Goal: Task Accomplishment & Management: Manage account settings

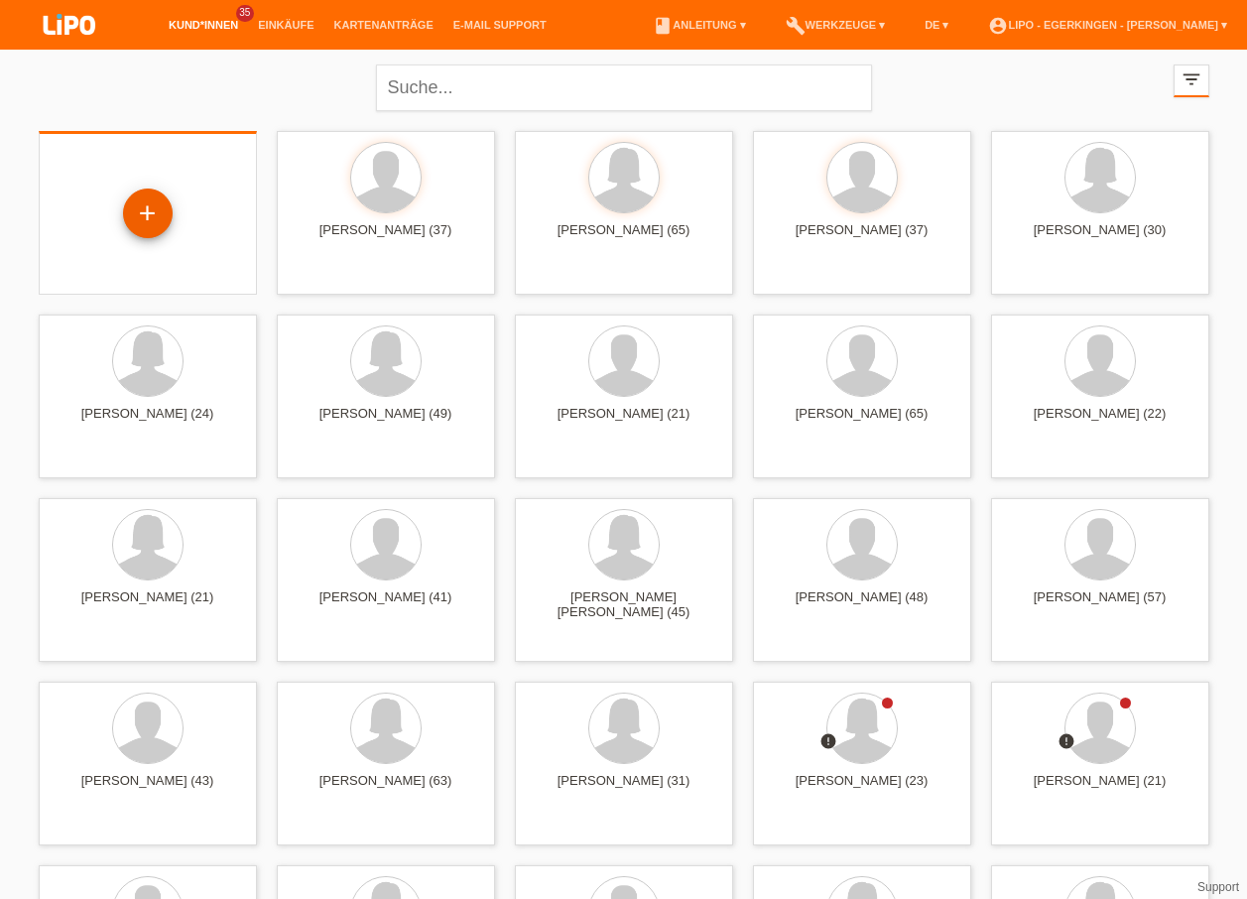
click at [155, 223] on div "+" at bounding box center [148, 214] width 50 height 50
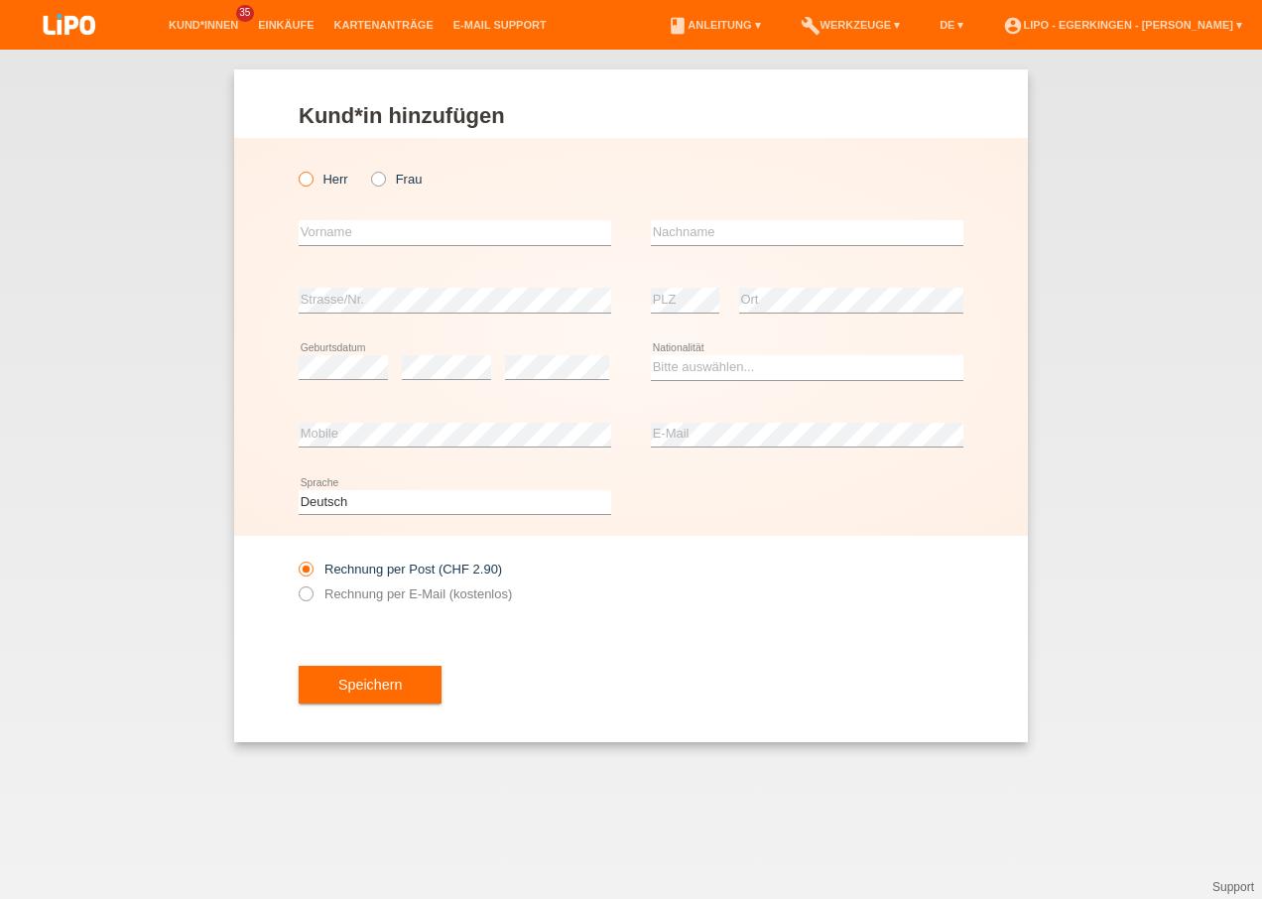
click at [296, 169] on icon at bounding box center [296, 169] width 0 height 0
click at [308, 182] on input "Herr" at bounding box center [305, 178] width 13 height 13
radio input "true"
click at [321, 235] on input "text" at bounding box center [455, 232] width 313 height 25
type input "m"
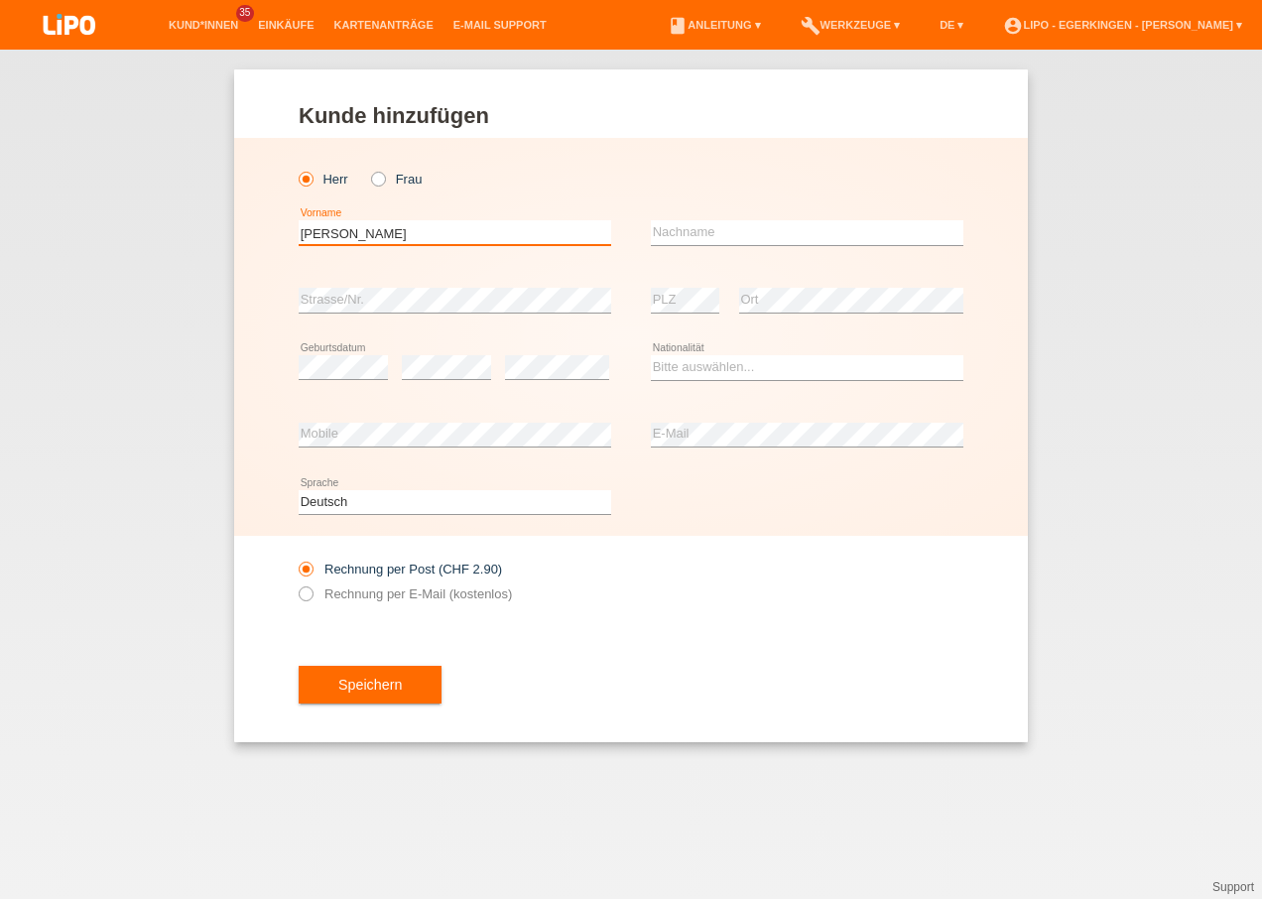
type input "[PERSON_NAME]"
click at [714, 226] on input "text" at bounding box center [807, 232] width 313 height 25
type input "[PERSON_NAME]"
click at [304, 314] on div "error Strasse/Nr." at bounding box center [455, 300] width 313 height 67
click at [683, 370] on select "Bitte auswählen... Schweiz Deutschland Liechtenstein Österreich ------------ Af…" at bounding box center [807, 367] width 313 height 24
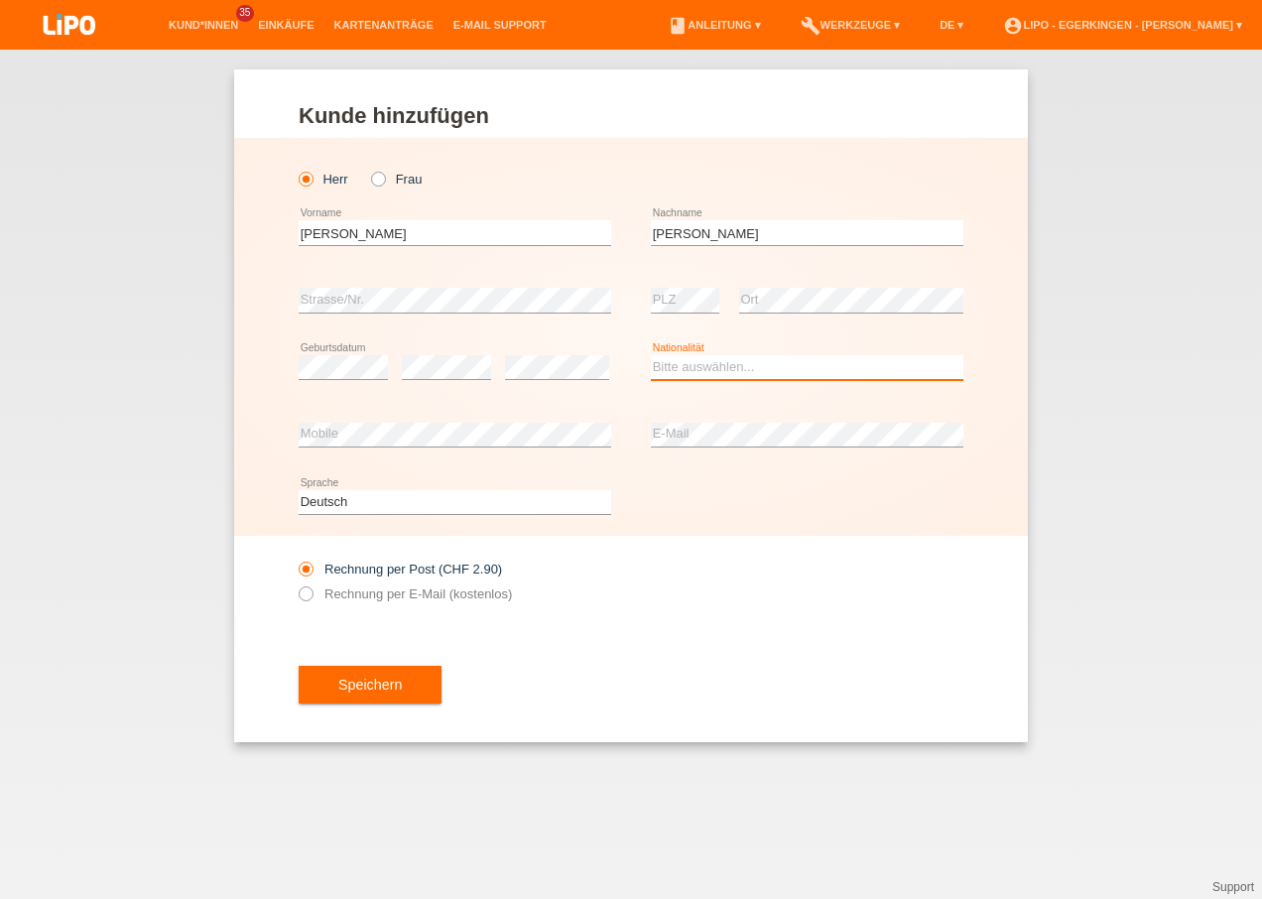
select select "CH"
click at [651, 355] on select "Bitte auswählen... Schweiz Deutschland Liechtenstein Österreich ------------ Af…" at bounding box center [807, 367] width 313 height 24
click at [428, 586] on label "Rechnung per E-Mail (kostenlos)" at bounding box center [405, 593] width 213 height 15
click at [312, 586] on input "Rechnung per E-Mail (kostenlos)" at bounding box center [305, 598] width 13 height 25
radio input "true"
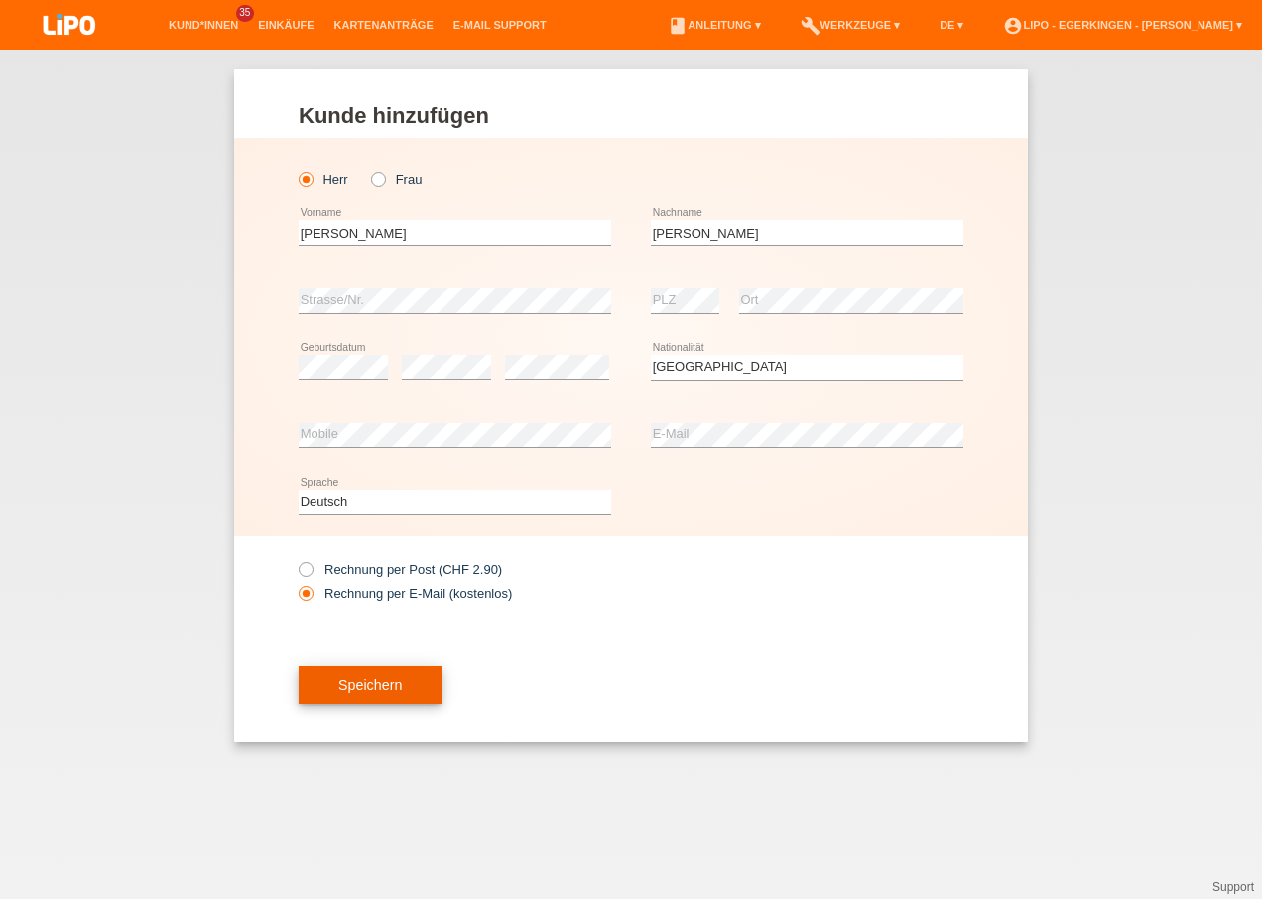
click at [388, 687] on span "Speichern" at bounding box center [370, 685] width 64 height 16
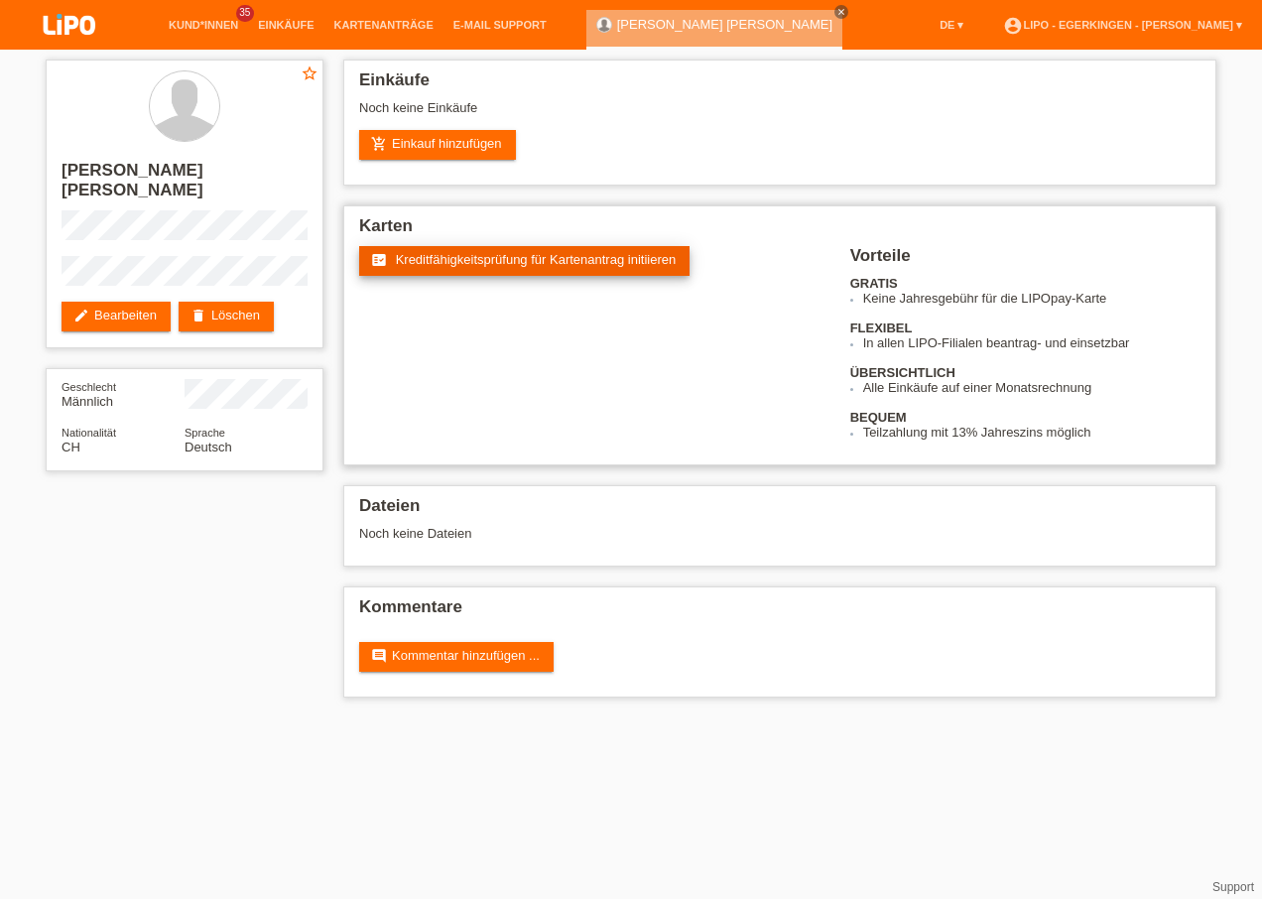
click at [429, 257] on span "Kreditfähigkeitsprüfung für Kartenantrag initiieren" at bounding box center [536, 259] width 281 height 15
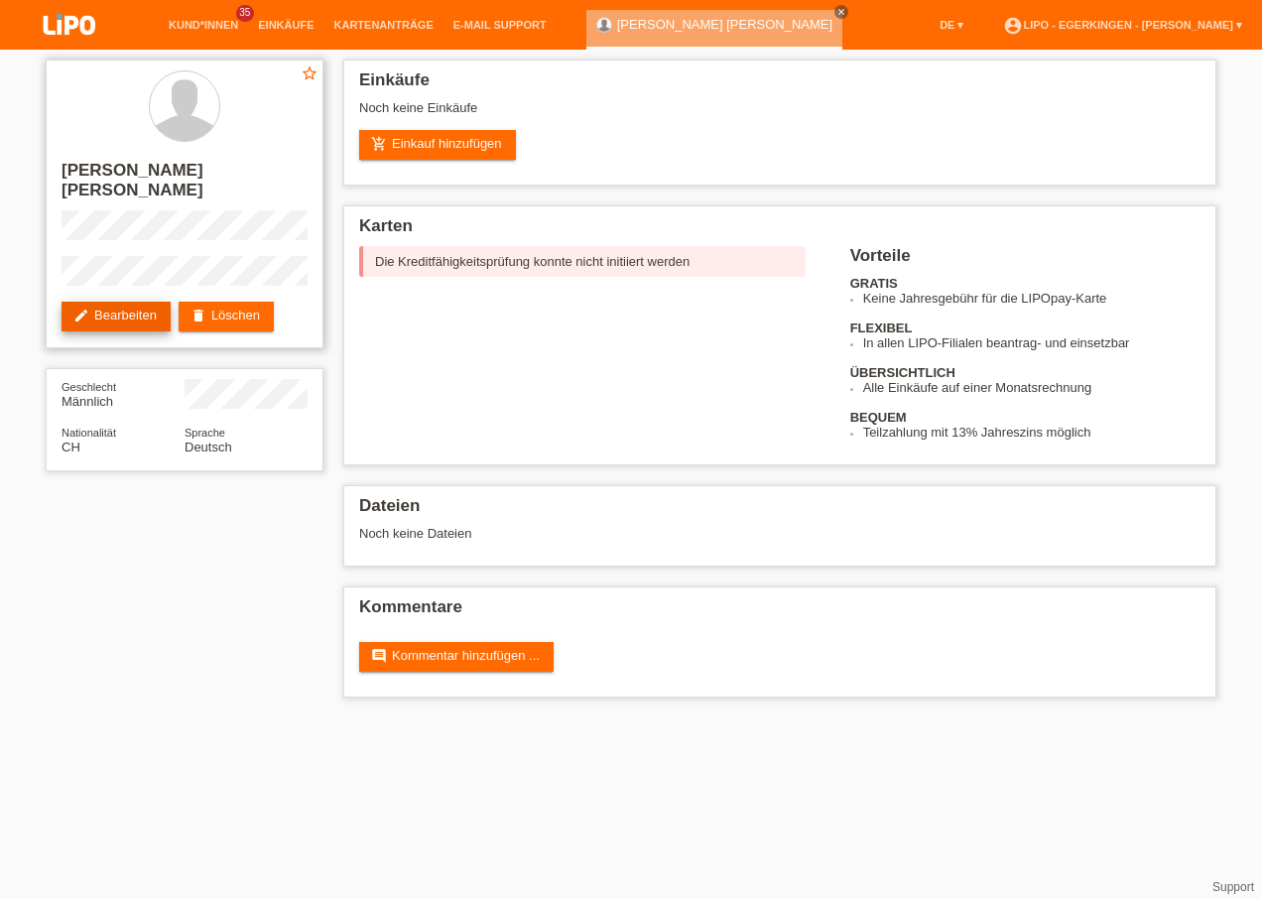
click at [145, 302] on link "edit Bearbeiten" at bounding box center [116, 317] width 109 height 30
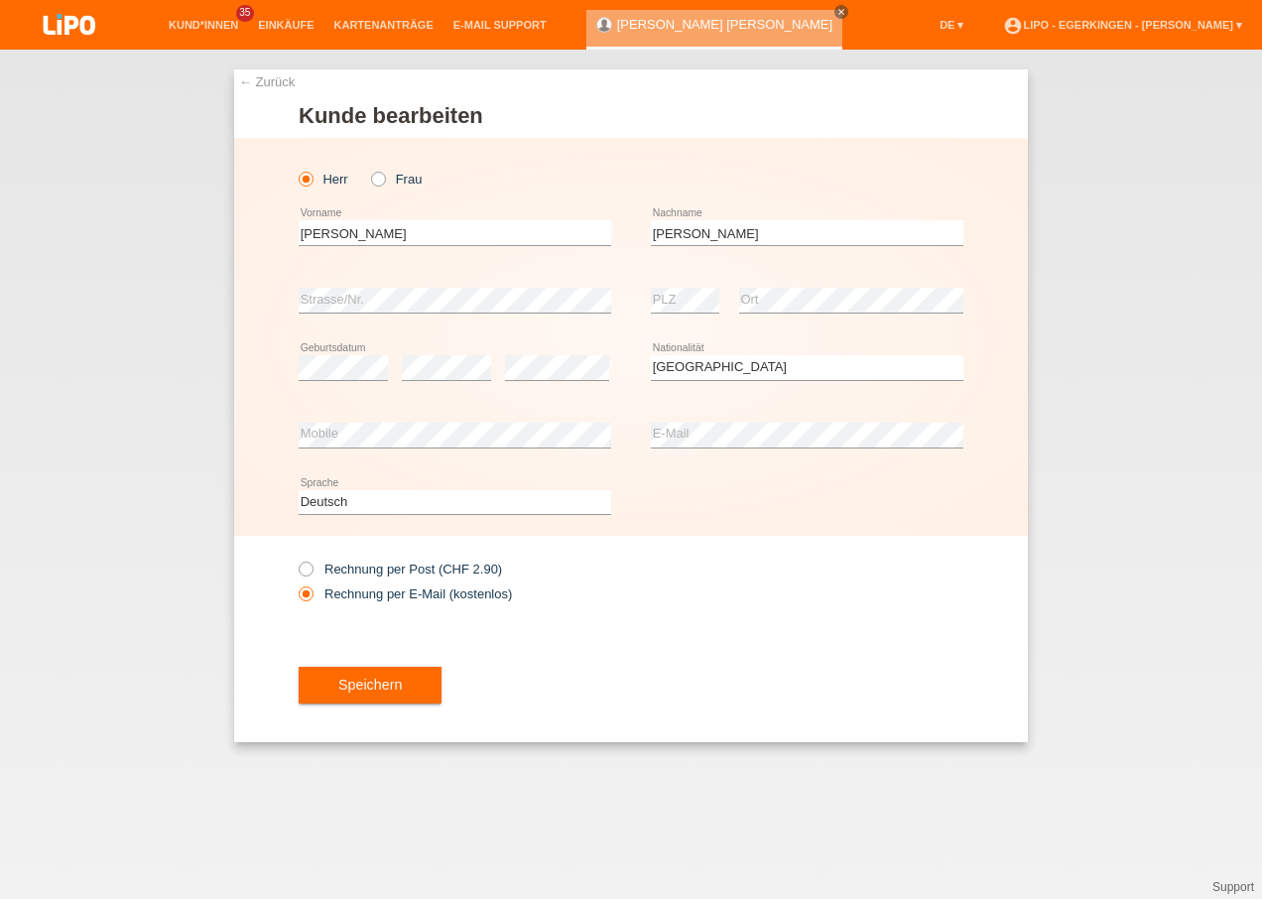
select select "CH"
drag, startPoint x: 330, startPoint y: 569, endPoint x: 687, endPoint y: 558, distance: 356.4
click at [332, 571] on label "Rechnung per Post (CHF 2.90)" at bounding box center [400, 569] width 203 height 15
click at [312, 571] on input "Rechnung per Post (CHF 2.90)" at bounding box center [305, 574] width 13 height 25
radio input "true"
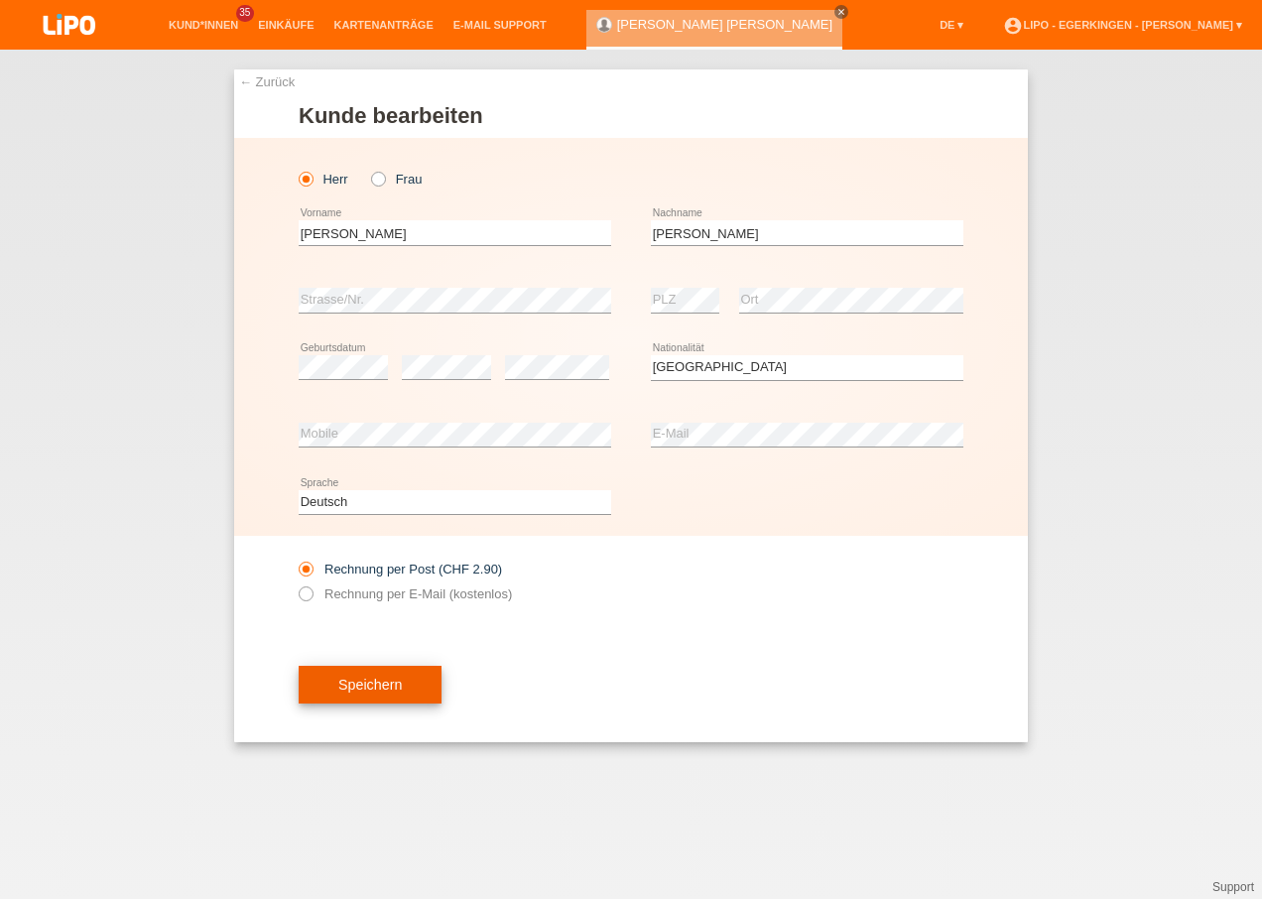
click at [401, 680] on span "Speichern" at bounding box center [370, 685] width 64 height 16
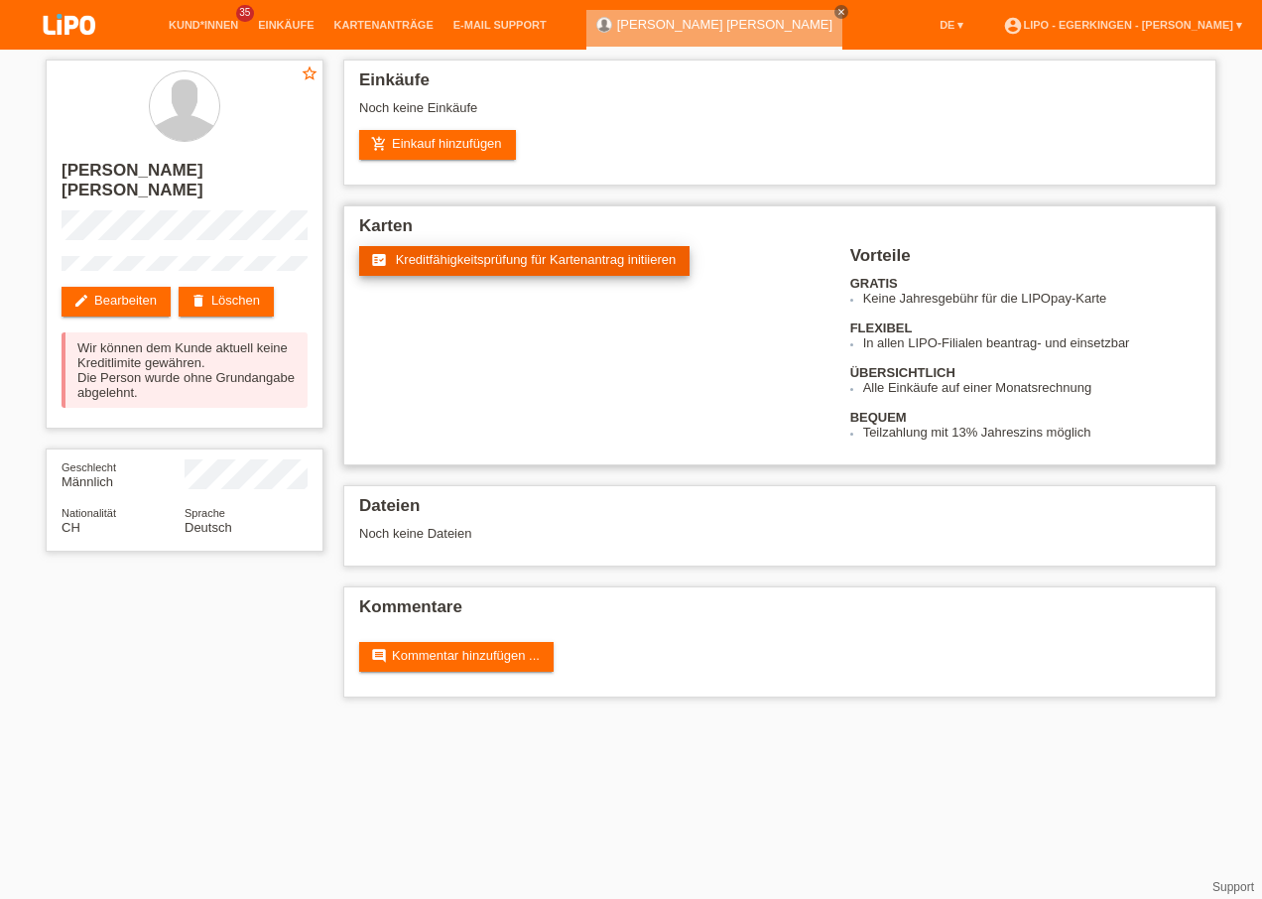
click at [451, 260] on span "Kreditfähigkeitsprüfung für Kartenantrag initiieren" at bounding box center [536, 259] width 281 height 15
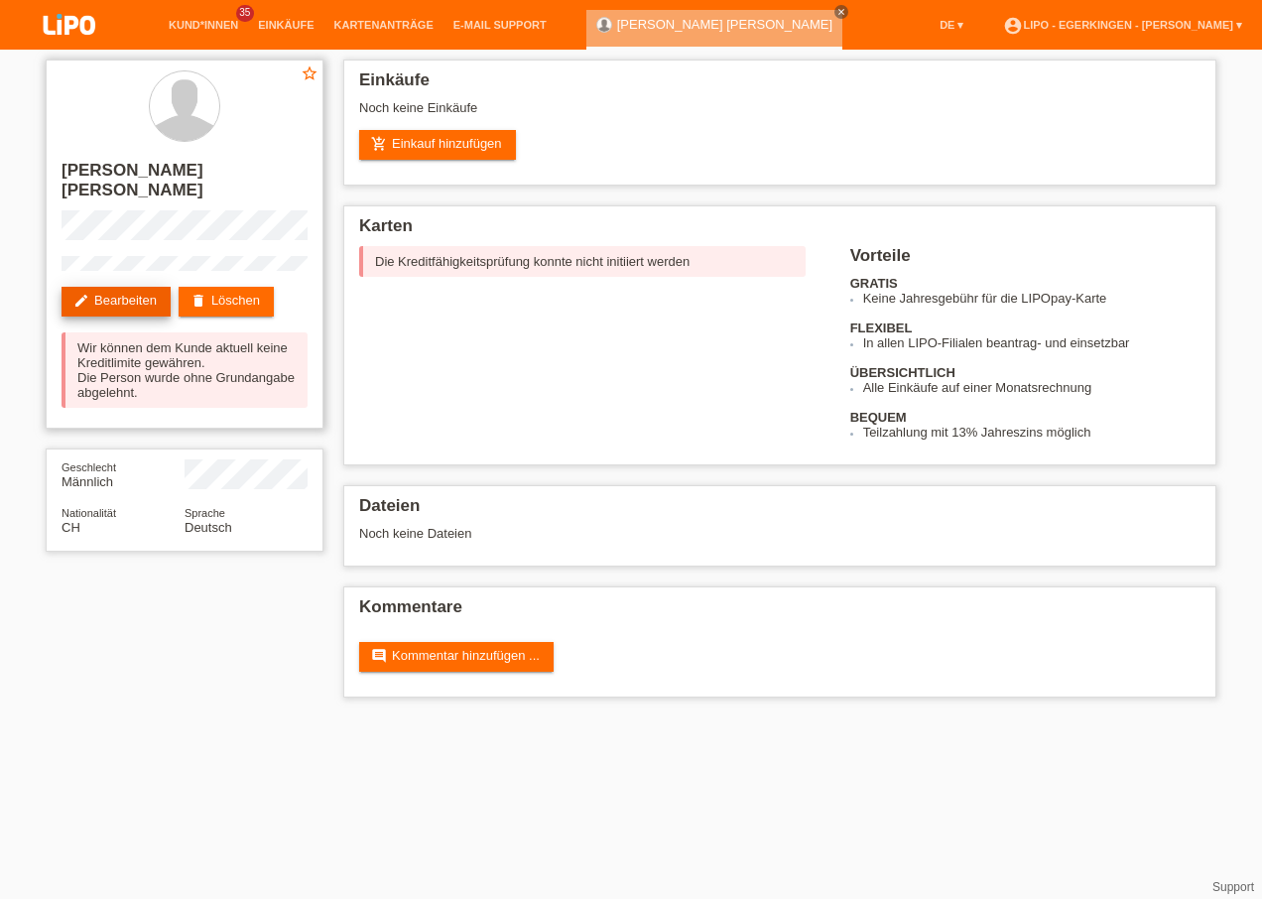
click at [131, 287] on link "edit Bearbeiten" at bounding box center [116, 302] width 109 height 30
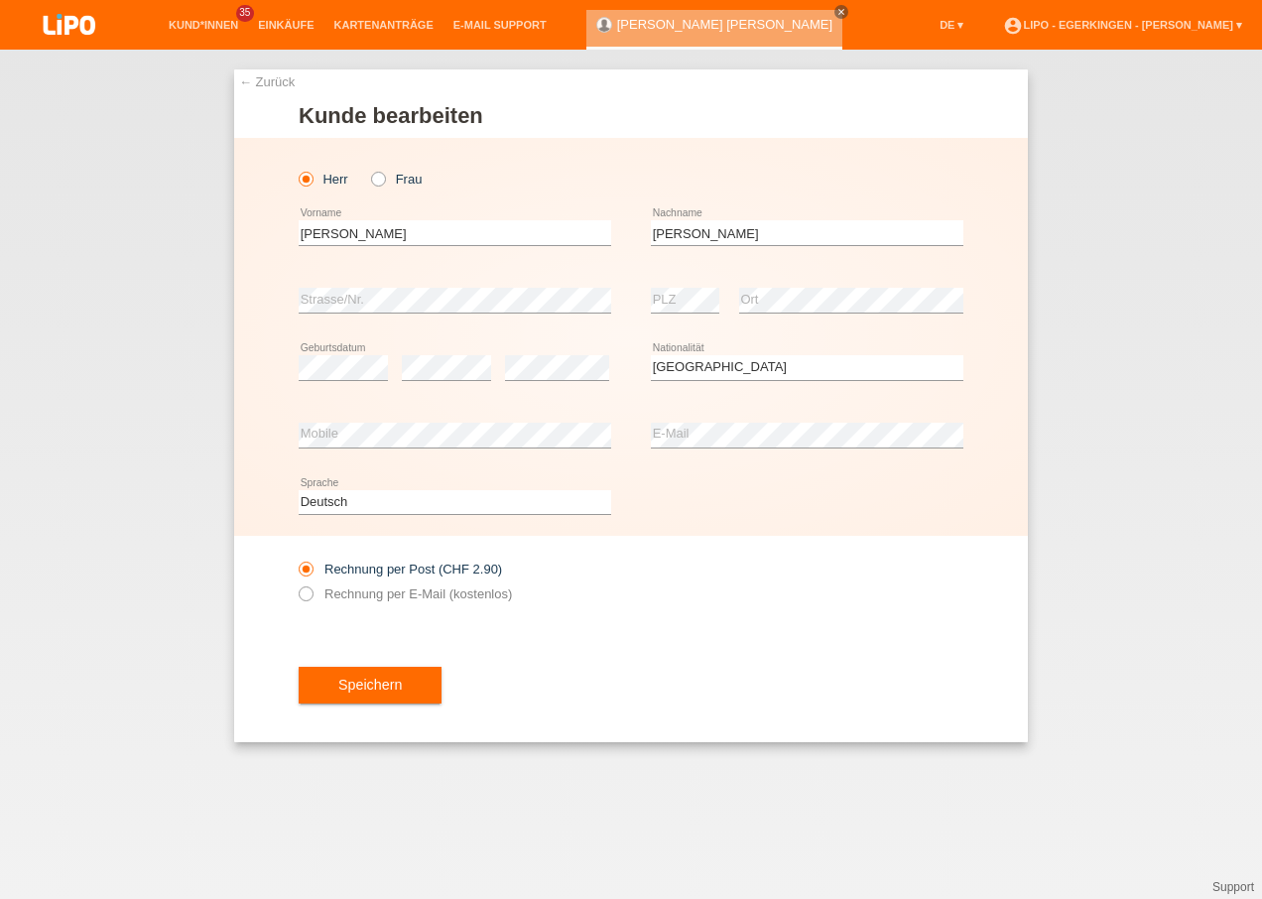
select select "CH"
click at [292, 294] on div "[PERSON_NAME] Frau [PERSON_NAME] error Vorname" at bounding box center [631, 337] width 794 height 398
click at [347, 678] on span "Speichern" at bounding box center [370, 685] width 64 height 16
click at [638, 310] on div "error Strasse/Nr. error PLZ error Ort" at bounding box center [631, 300] width 665 height 67
click at [702, 299] on div "error PLZ error Ort" at bounding box center [807, 300] width 313 height 67
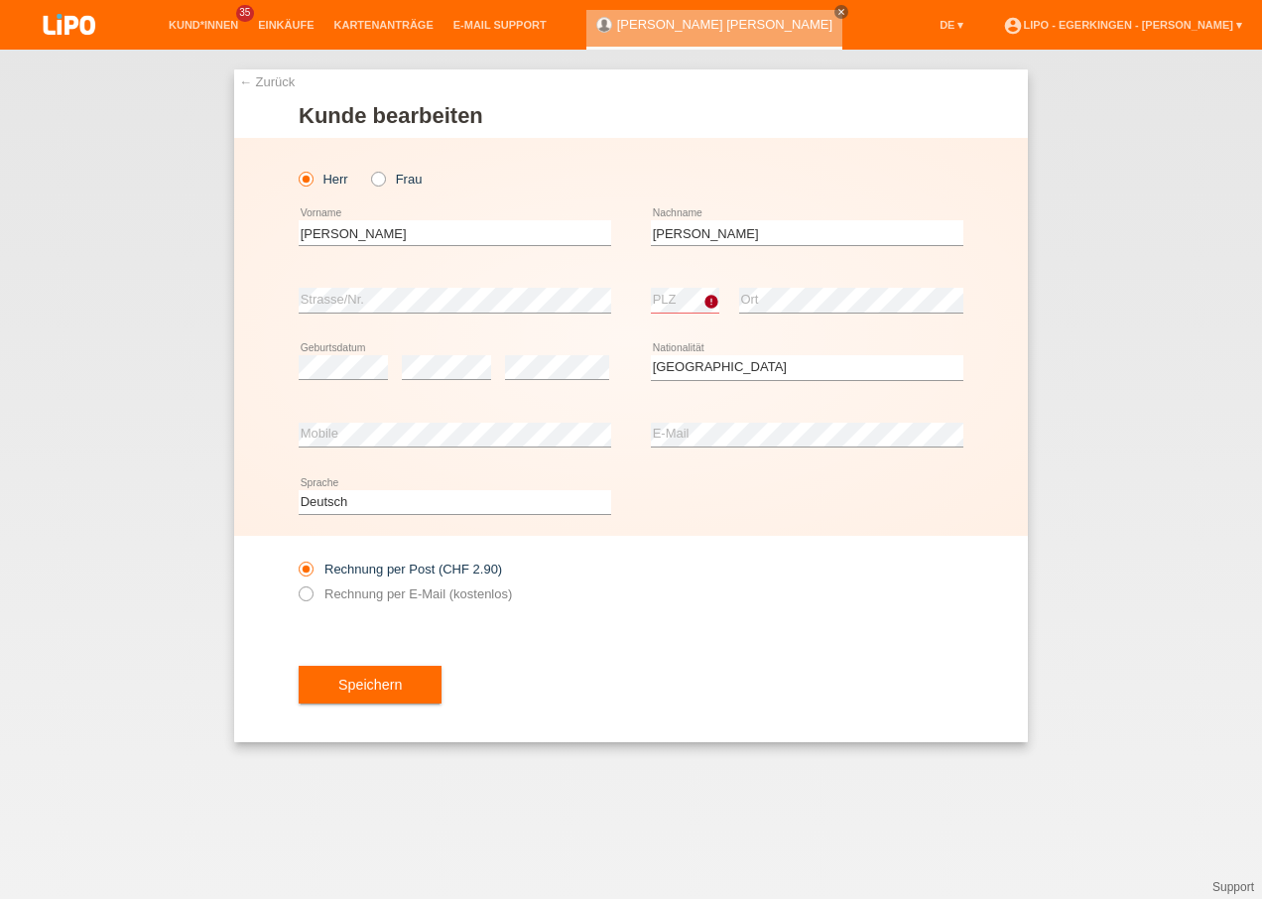
click at [679, 606] on div "Rechnung per Post (CHF 2.90) Rechnung per E-Mail (kostenlos)" at bounding box center [631, 581] width 665 height 91
click at [389, 693] on button "Speichern" at bounding box center [370, 685] width 143 height 38
click at [720, 371] on select "Bitte auswählen... Schweiz Deutschland Liechtenstein Österreich ------------ Af…" at bounding box center [807, 367] width 313 height 24
click at [402, 689] on button "Speichern" at bounding box center [370, 685] width 143 height 38
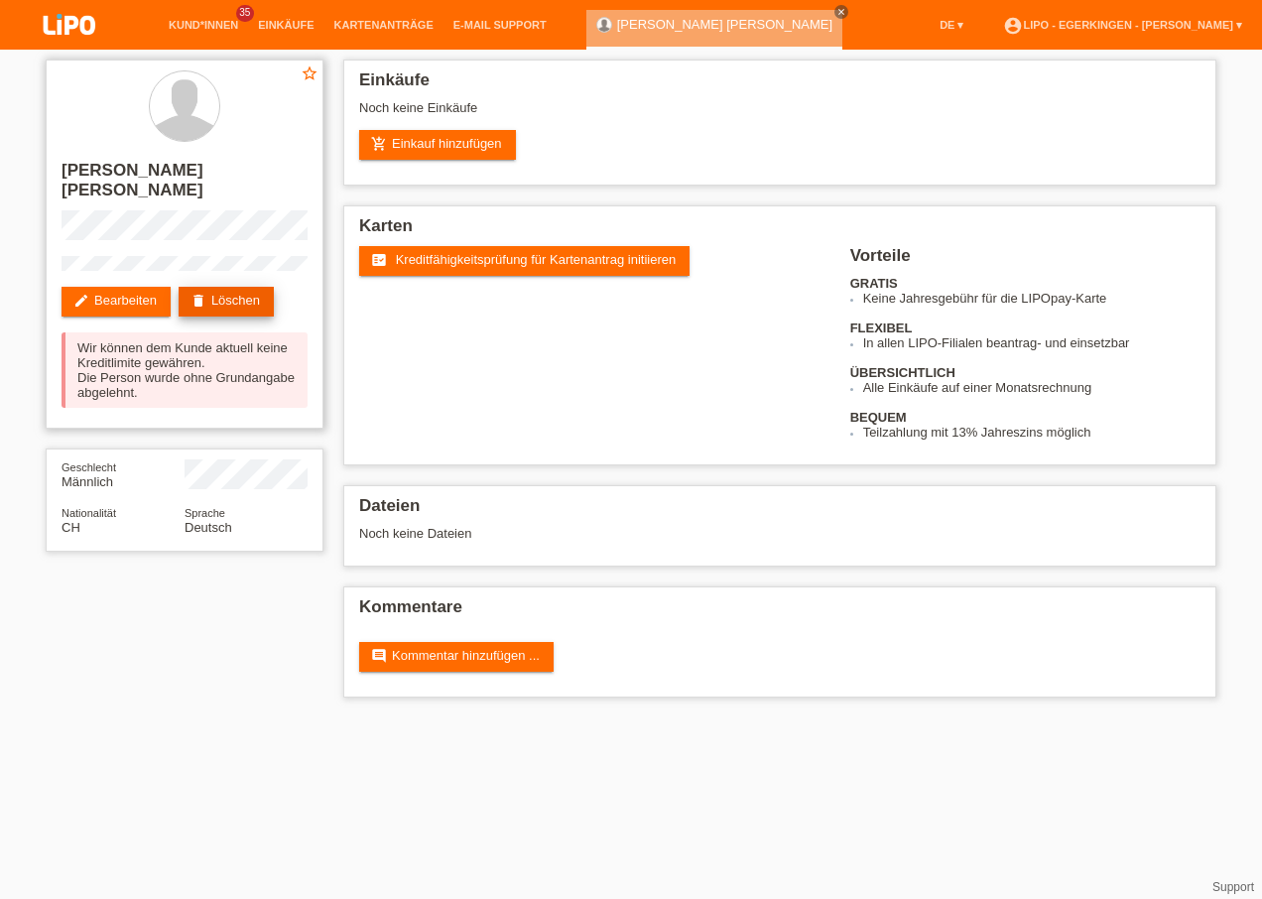
click at [220, 287] on link "delete Löschen" at bounding box center [226, 302] width 95 height 30
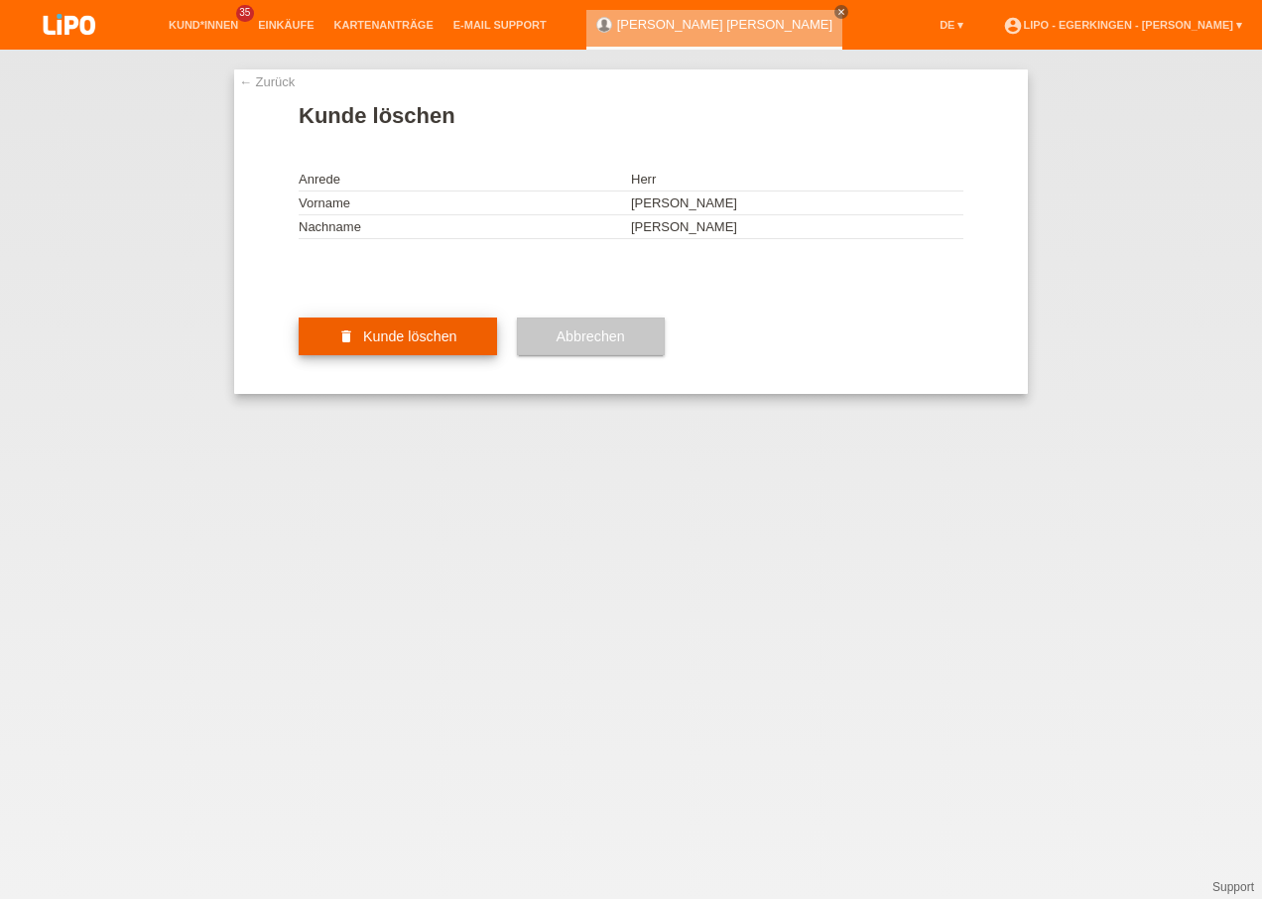
click at [363, 344] on span "Kunde löschen" at bounding box center [410, 336] width 94 height 16
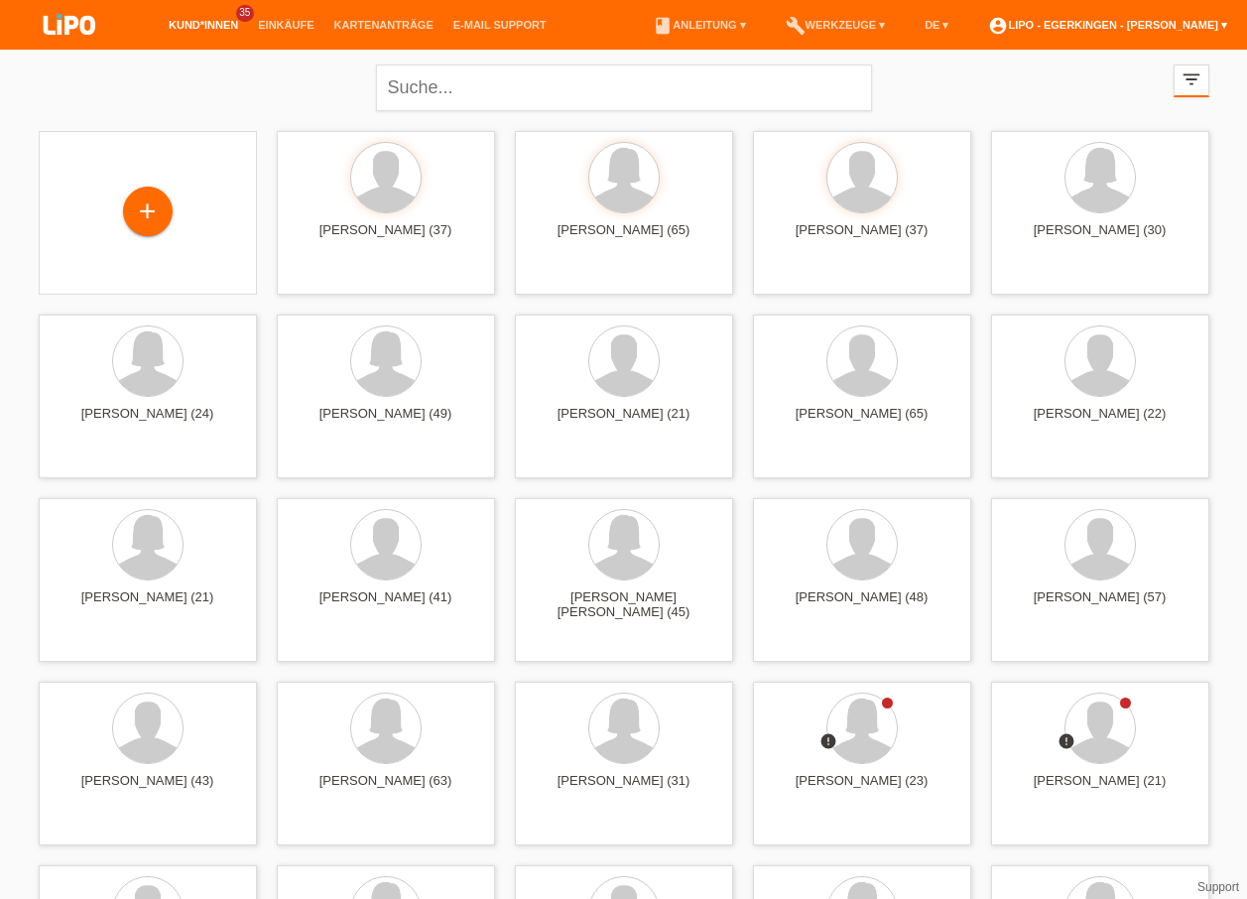
click at [1138, 19] on link "account_circle LIPO - Egerkingen - [PERSON_NAME] ▾" at bounding box center [1107, 25] width 259 height 12
click at [963, 102] on link "Logout" at bounding box center [953, 102] width 40 height 15
